Goal: Transaction & Acquisition: Purchase product/service

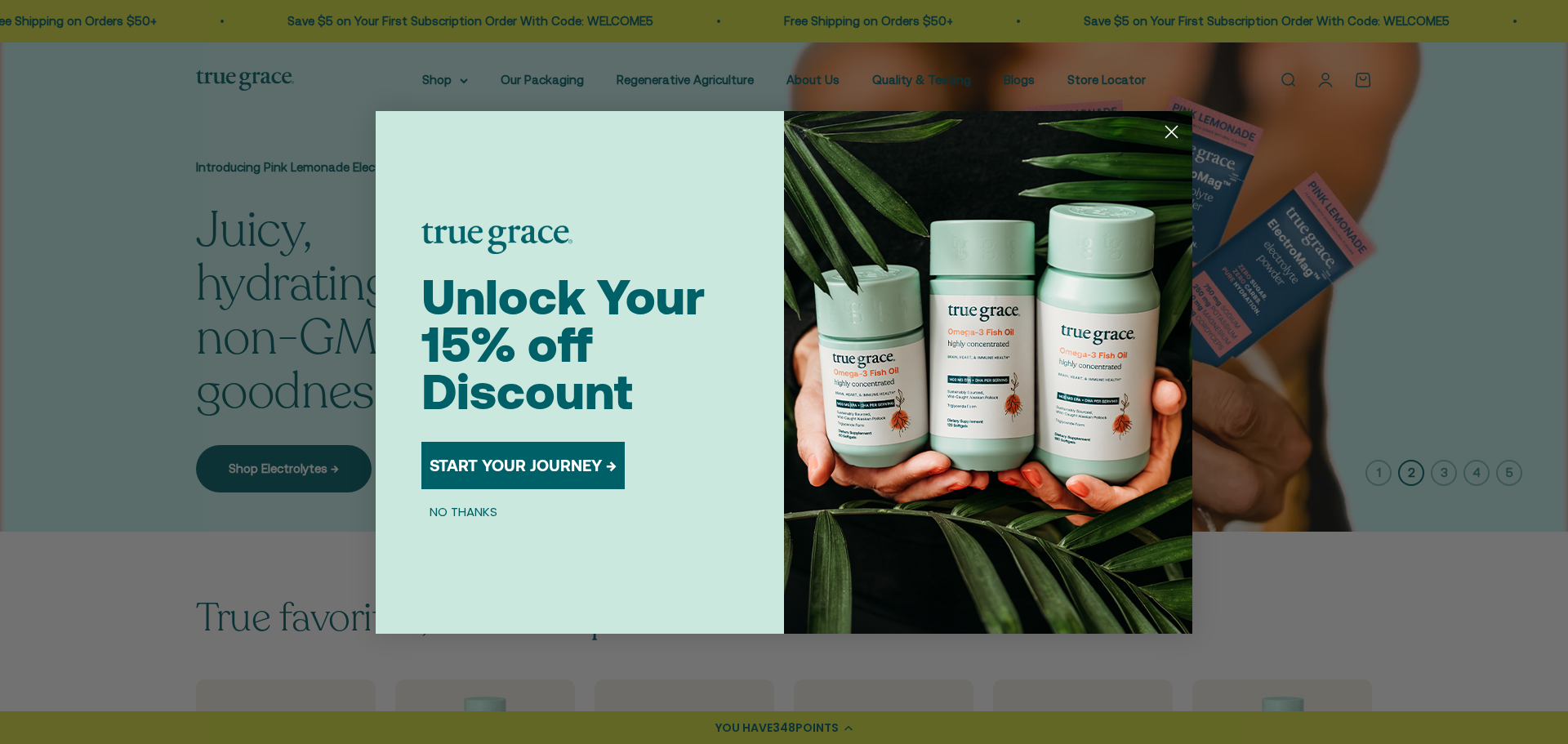
click at [1170, 128] on circle "Close dialog" at bounding box center [1172, 131] width 27 height 27
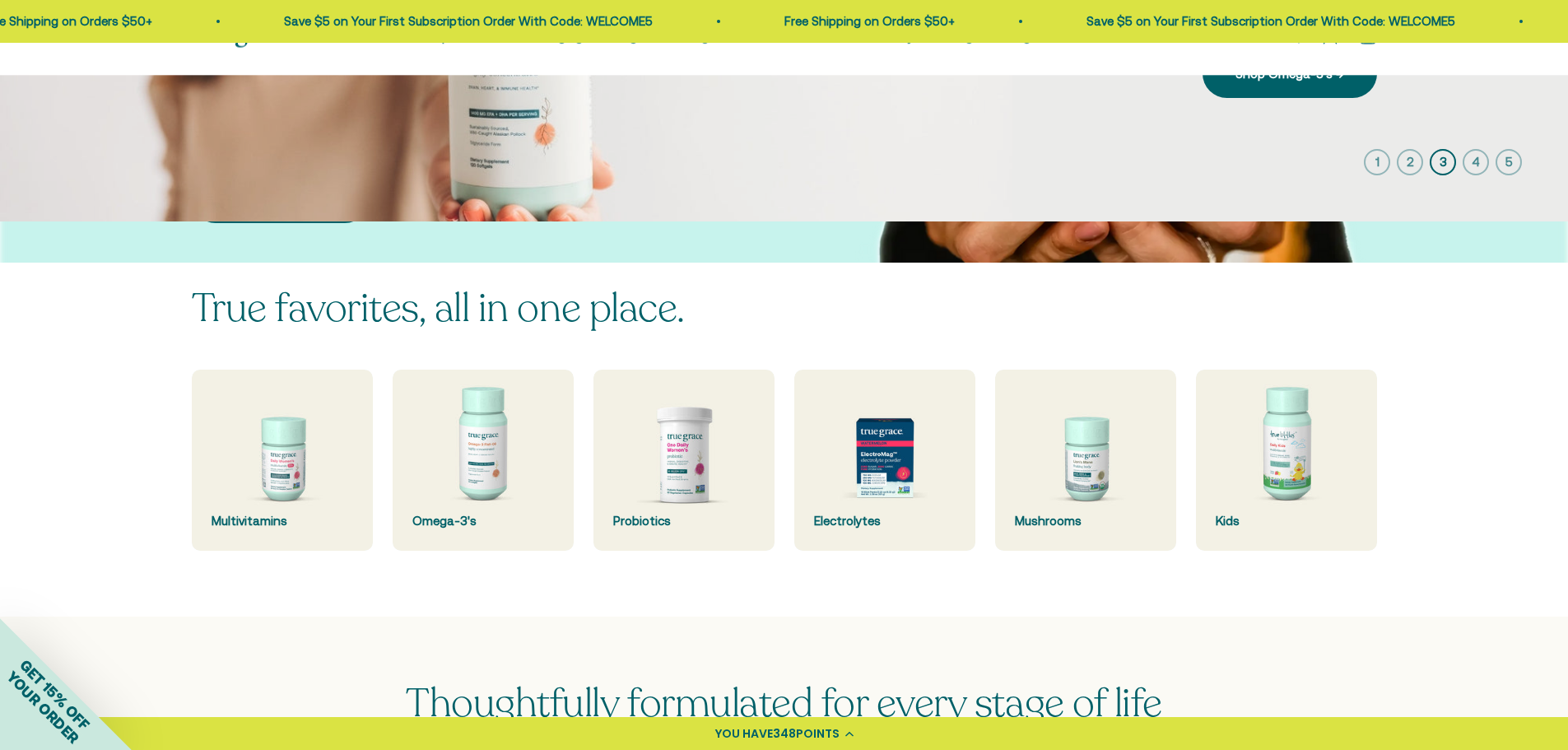
scroll to position [494, 0]
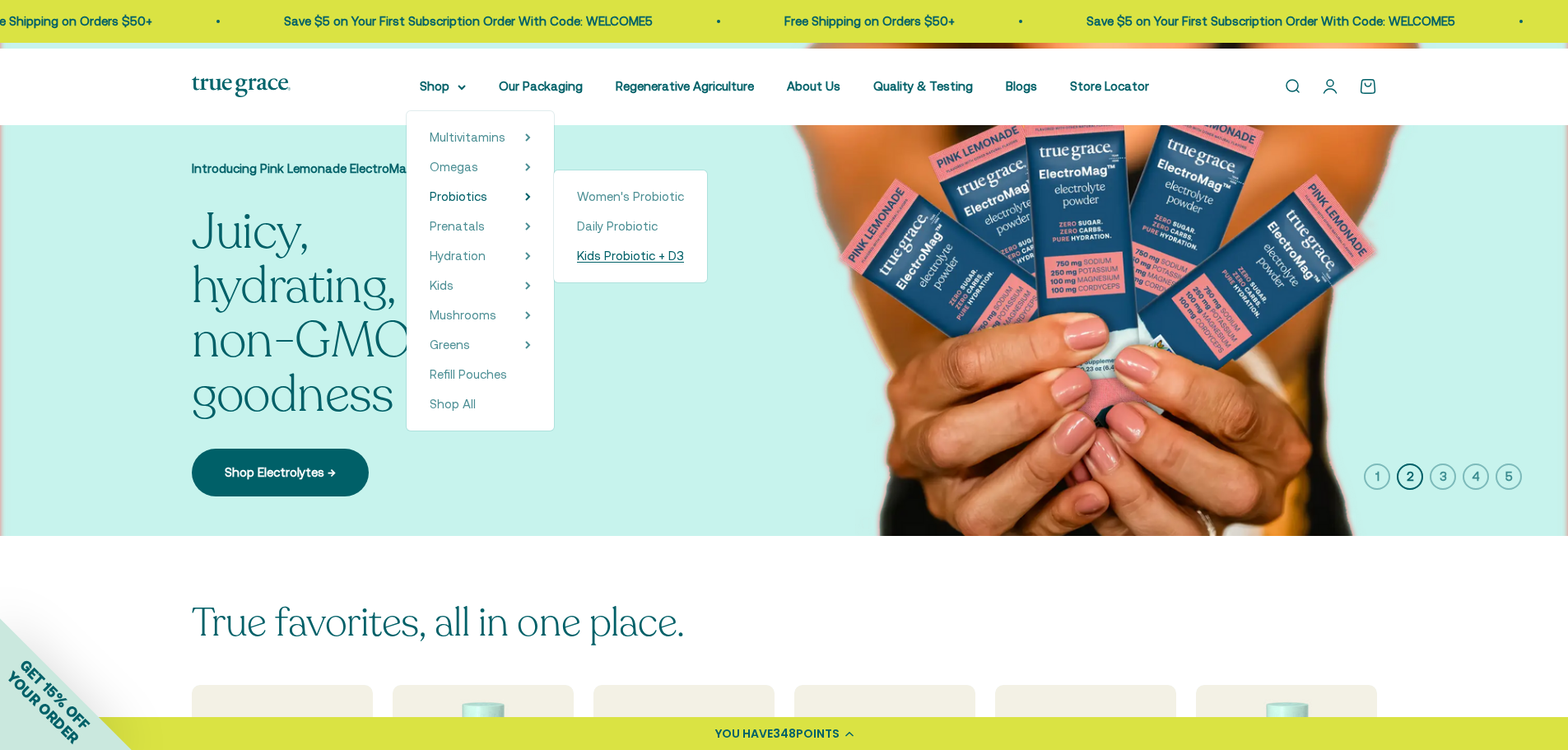
click at [643, 263] on span "Kids Probiotic + D3" at bounding box center [630, 255] width 107 height 14
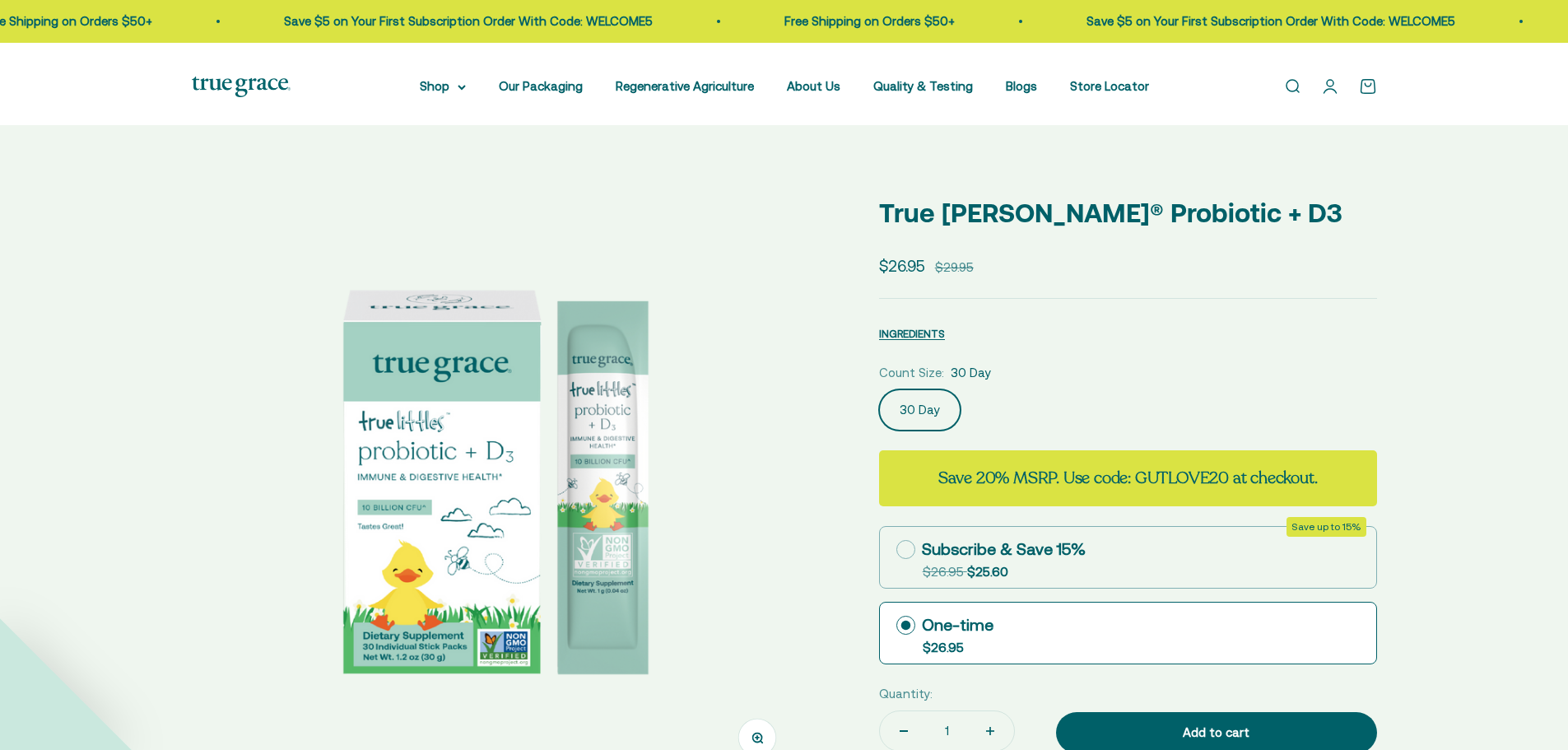
scroll to position [248, 0]
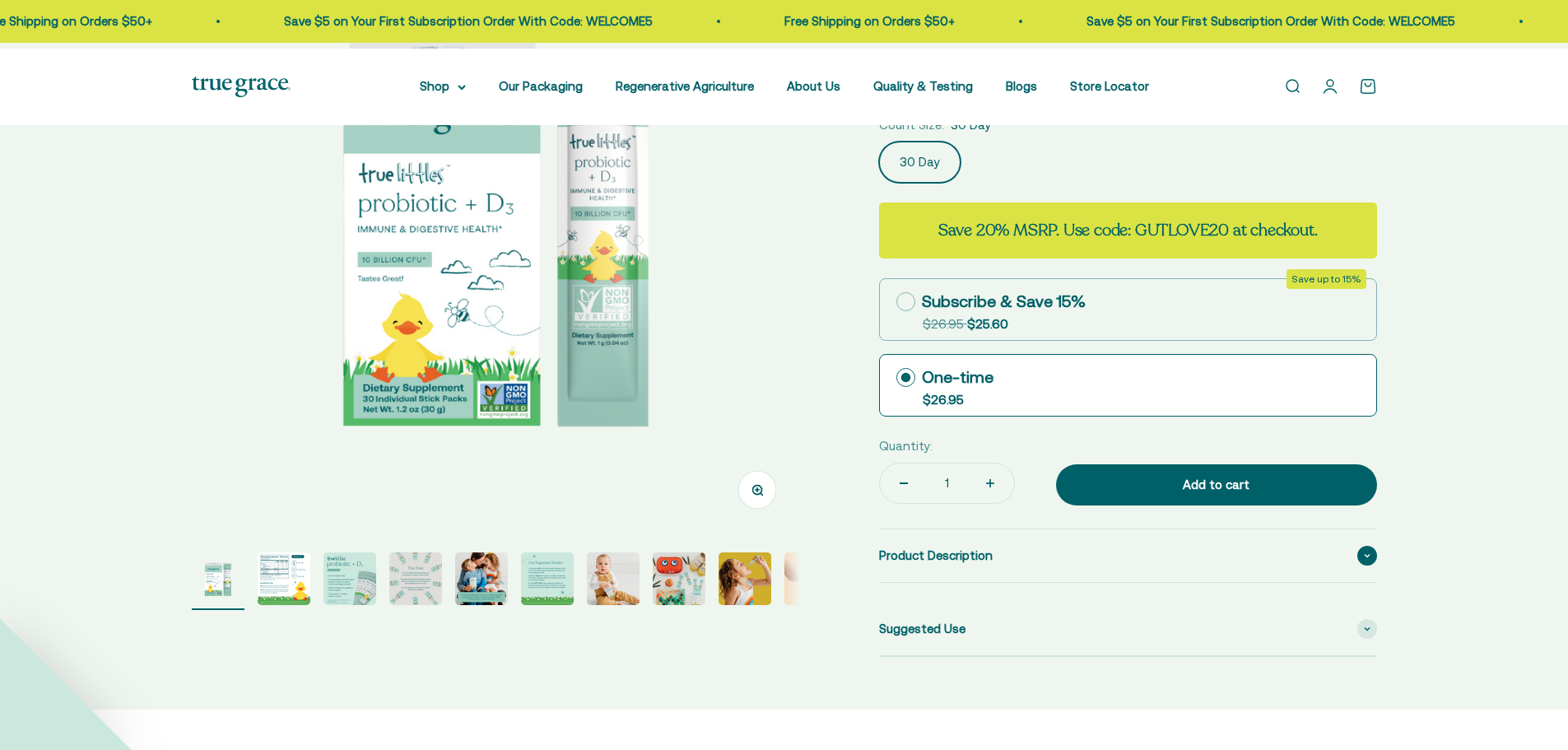
select select "3"
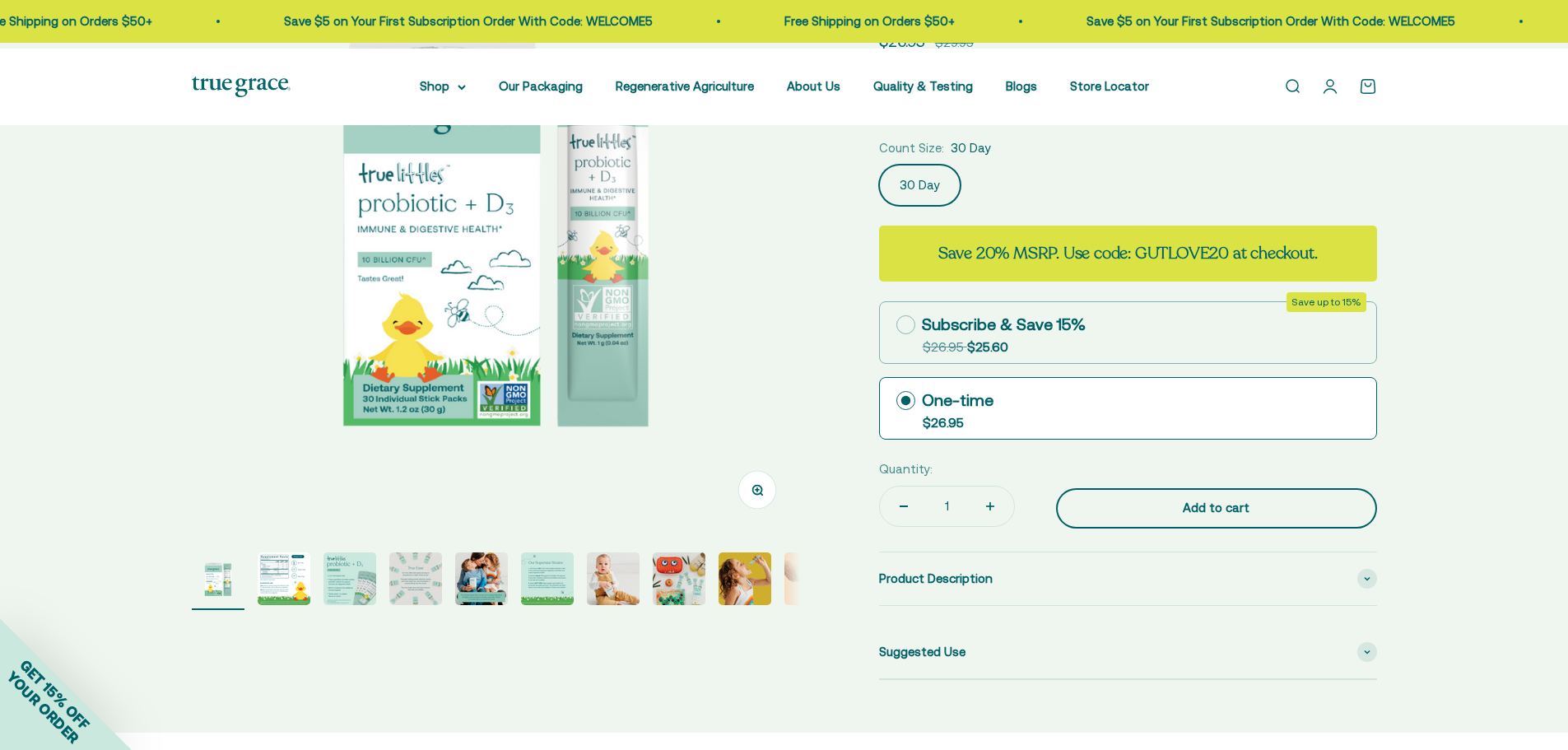
click at [1230, 498] on div "Add to cart" at bounding box center [1217, 508] width 255 height 20
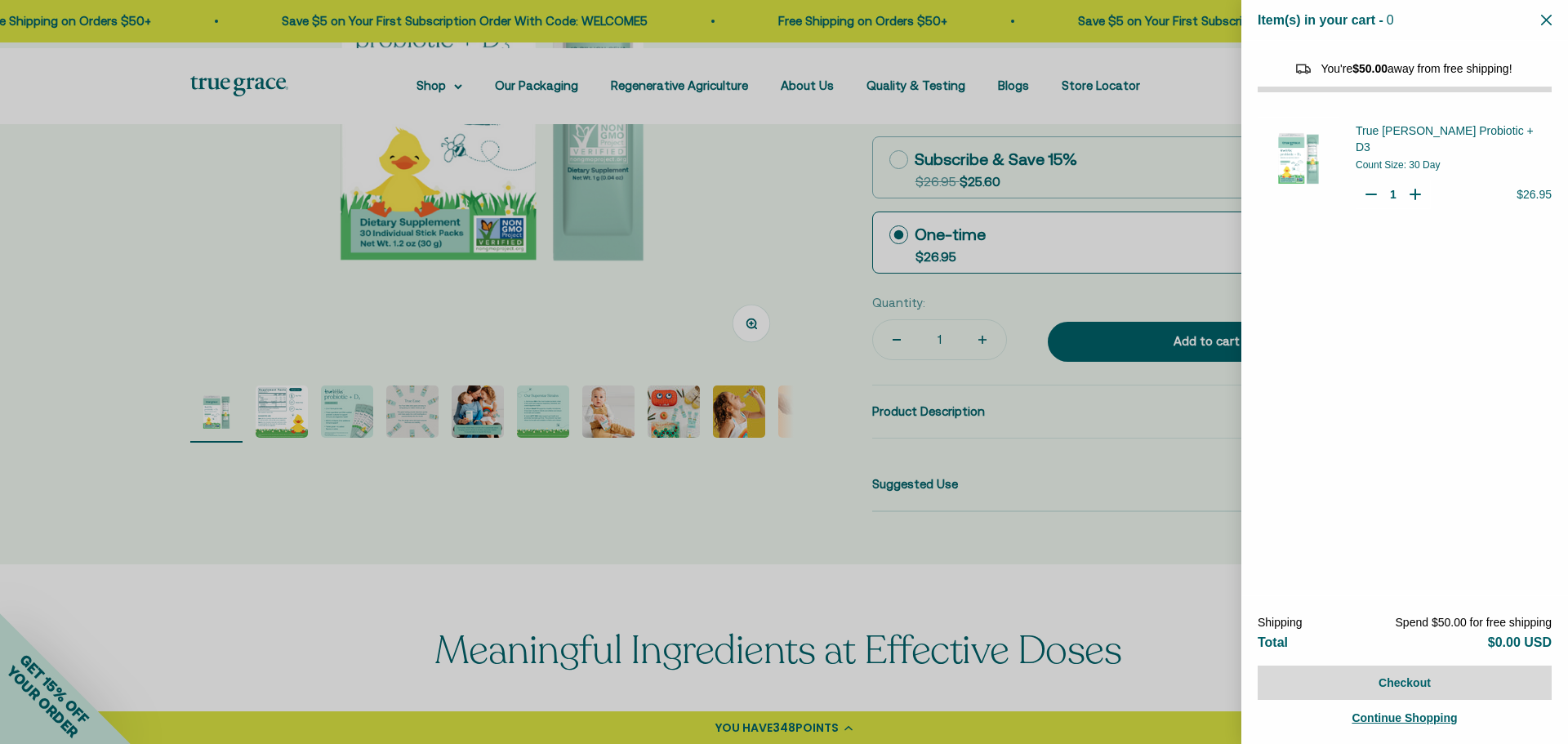
scroll to position [0, 0]
select select "44163639509206"
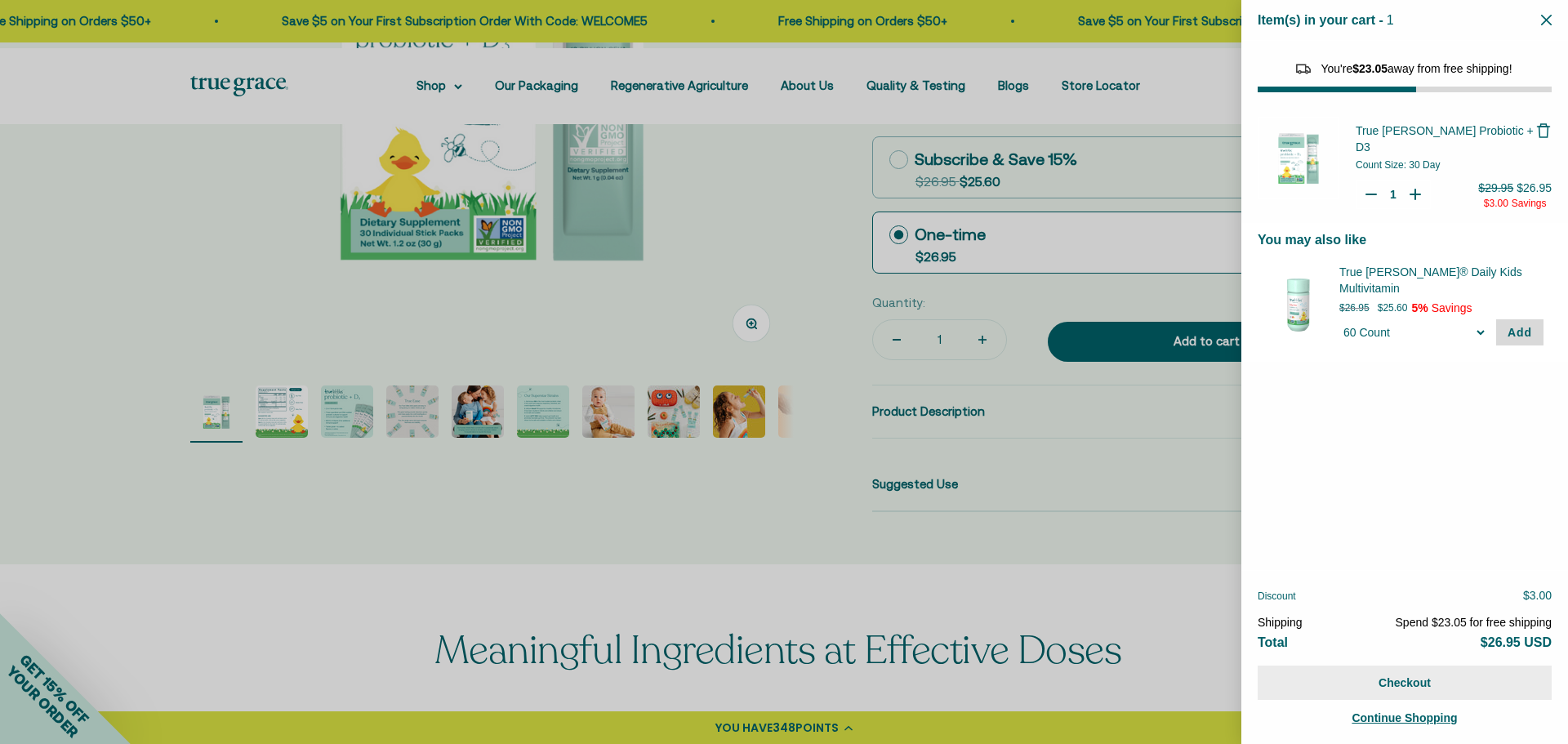
click at [1419, 678] on button "Checkout" at bounding box center [1404, 682] width 294 height 35
